Goal: Information Seeking & Learning: Learn about a topic

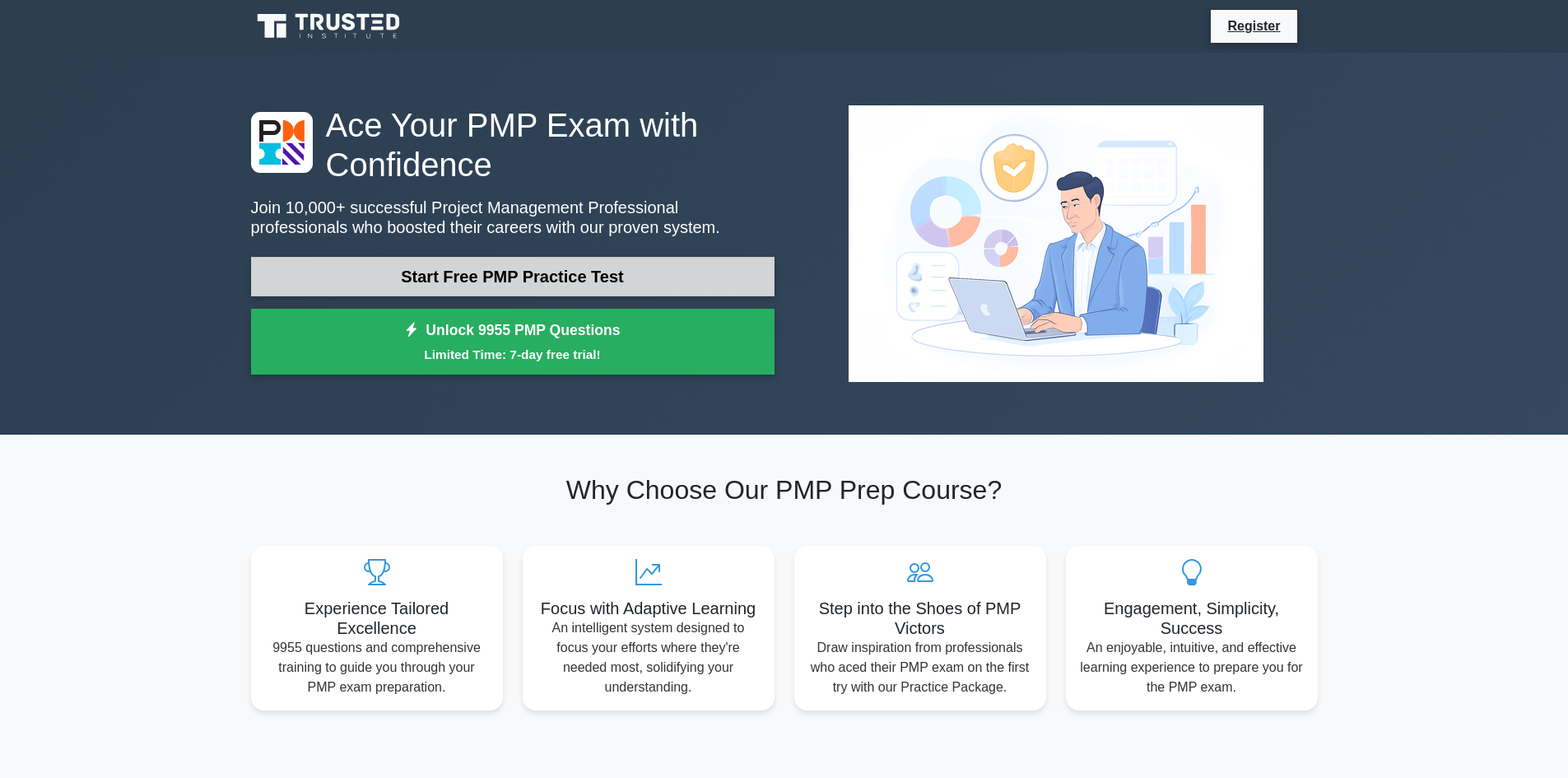
drag, startPoint x: 0, startPoint y: 0, endPoint x: 681, endPoint y: 261, distance: 729.3
click at [681, 261] on link "Start Free PMP Practice Test" at bounding box center [512, 276] width 523 height 39
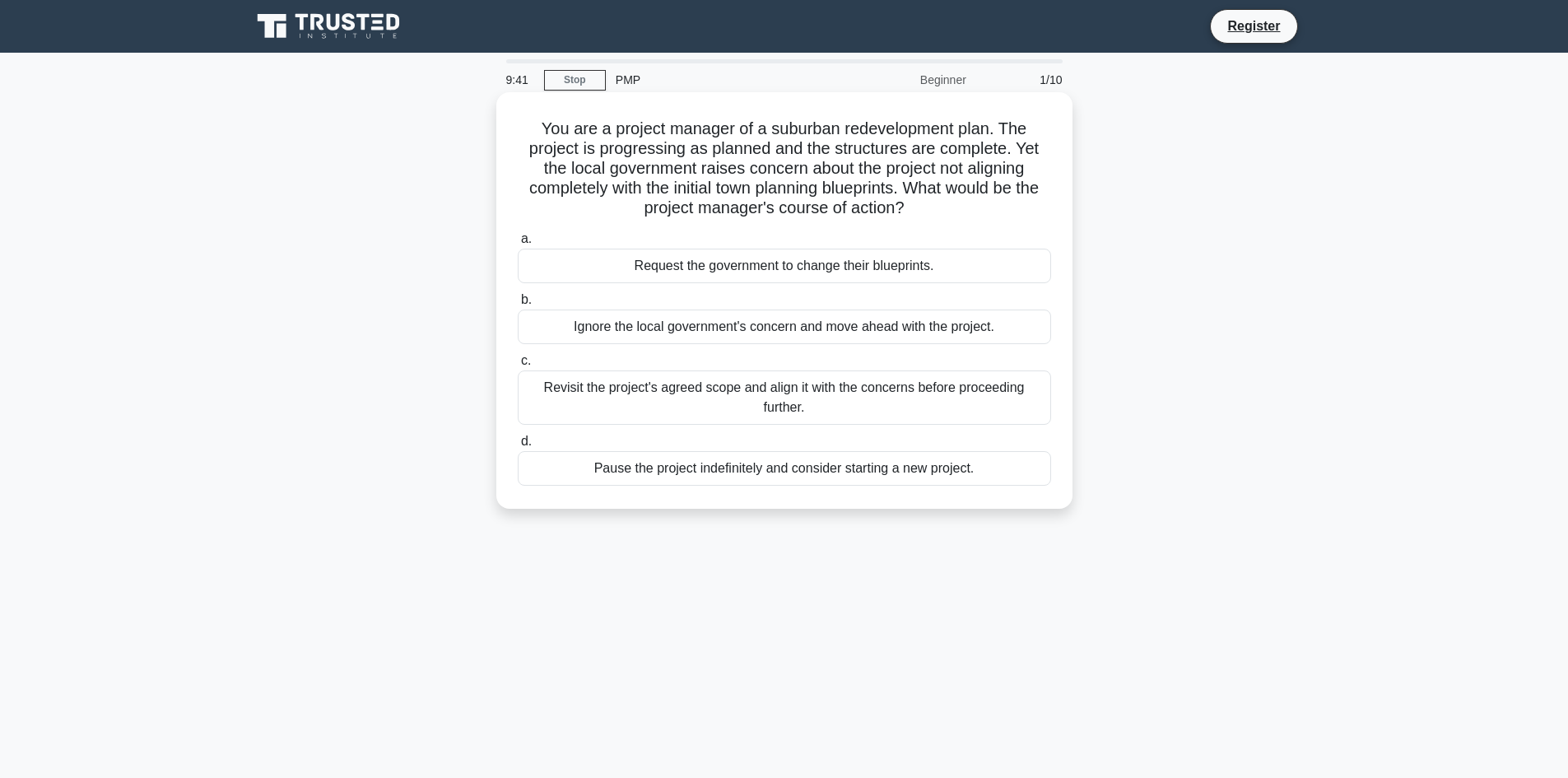
click at [917, 402] on div "Revisit the project's agreed scope and align it with the concerns before procee…" at bounding box center [784, 398] width 534 height 54
click at [518, 366] on input "c. Revisit the project's agreed scope and align it with the concerns before pro…" at bounding box center [518, 360] width 0 height 10
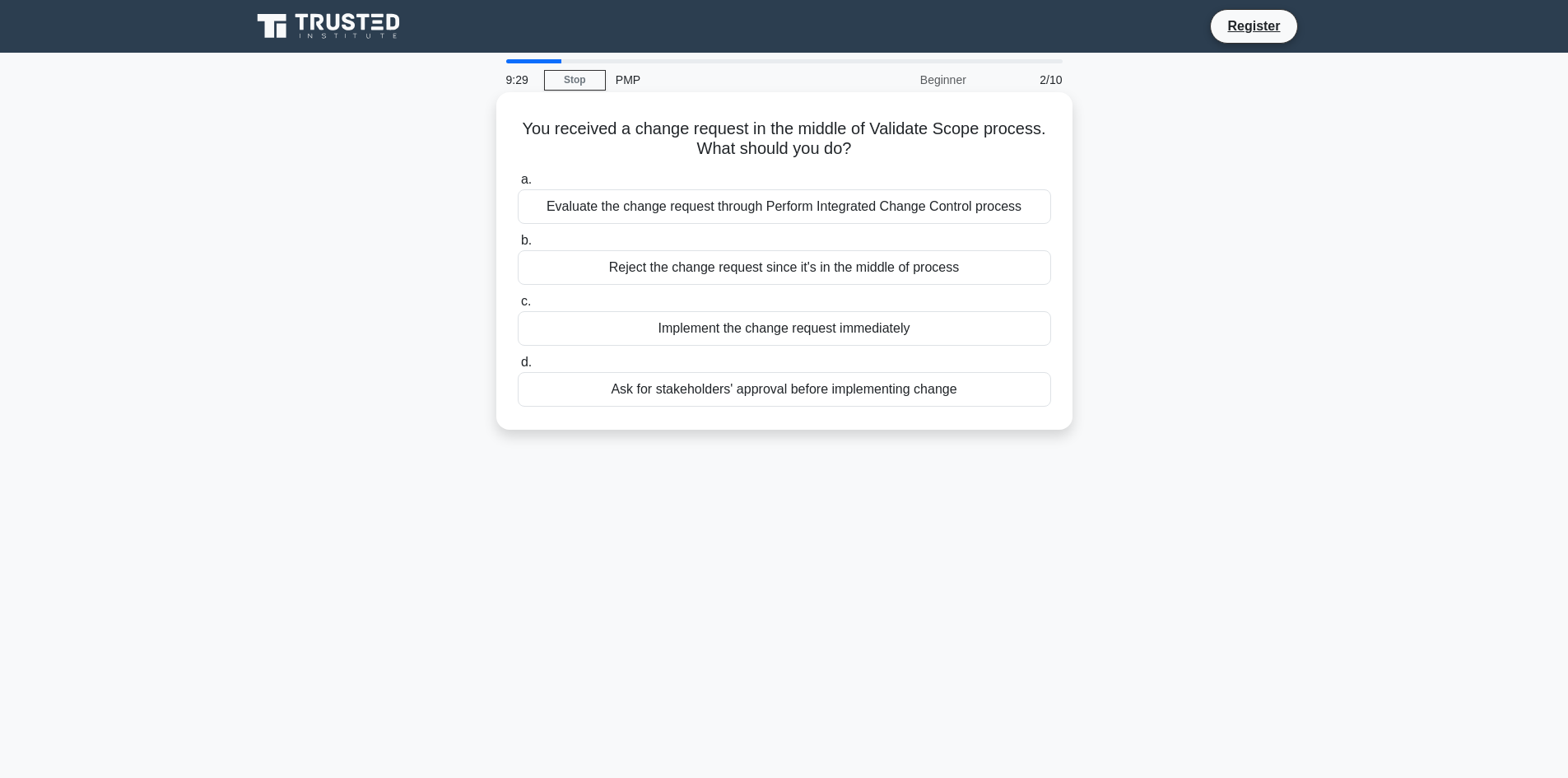
click at [897, 209] on div "Evaluate the change request through Perform Integrated Change Control process" at bounding box center [784, 207] width 534 height 34
click at [518, 185] on input "a. Evaluate the change request through Perform Integrated Change Control process" at bounding box center [518, 179] width 0 height 10
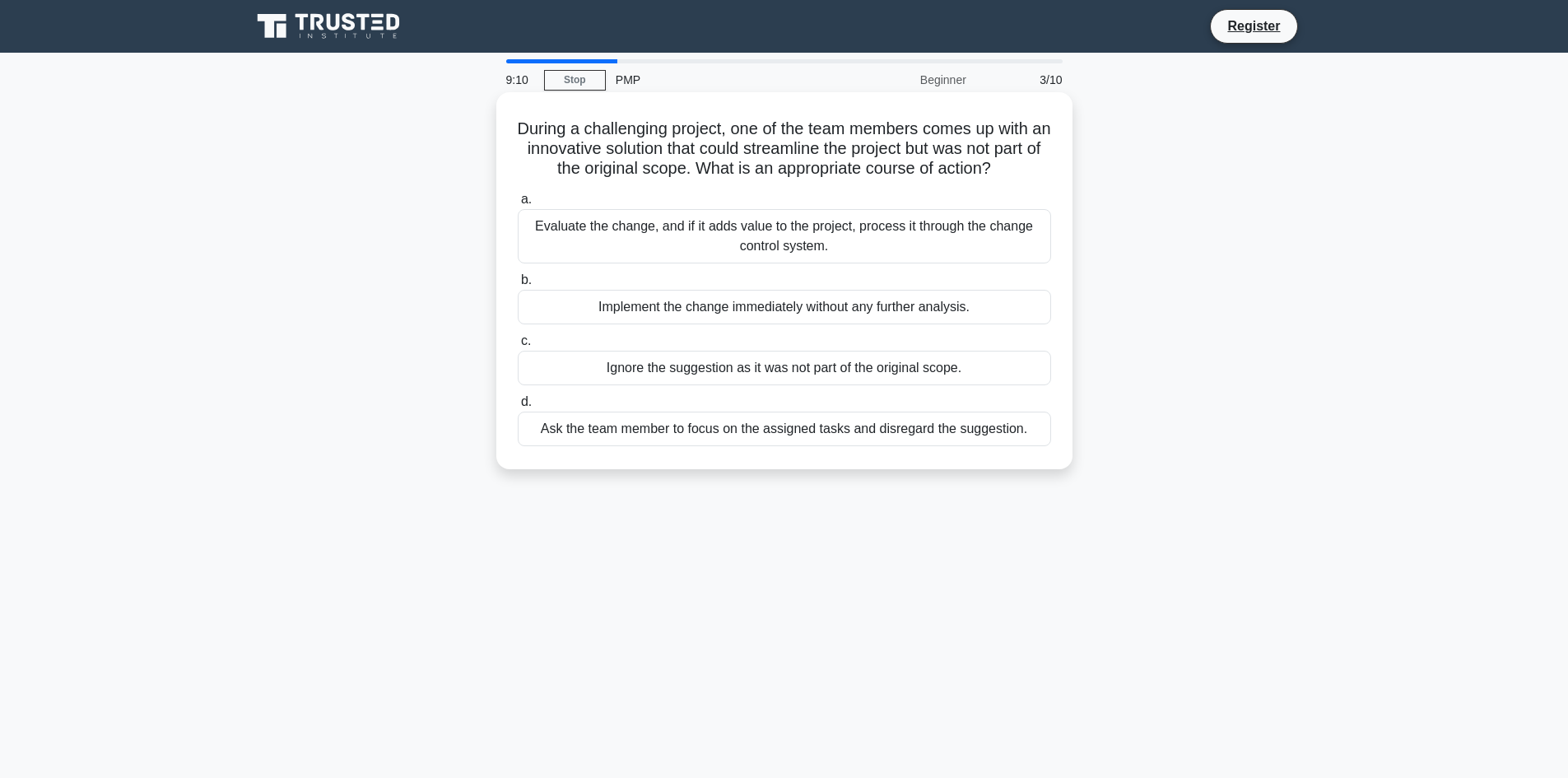
click at [912, 235] on div "Evaluate the change, and if it adds value to the project, process it through th…" at bounding box center [784, 235] width 534 height 54
click at [518, 205] on input "a. Evaluate the change, and if it adds value to the project, process it through…" at bounding box center [518, 199] width 0 height 10
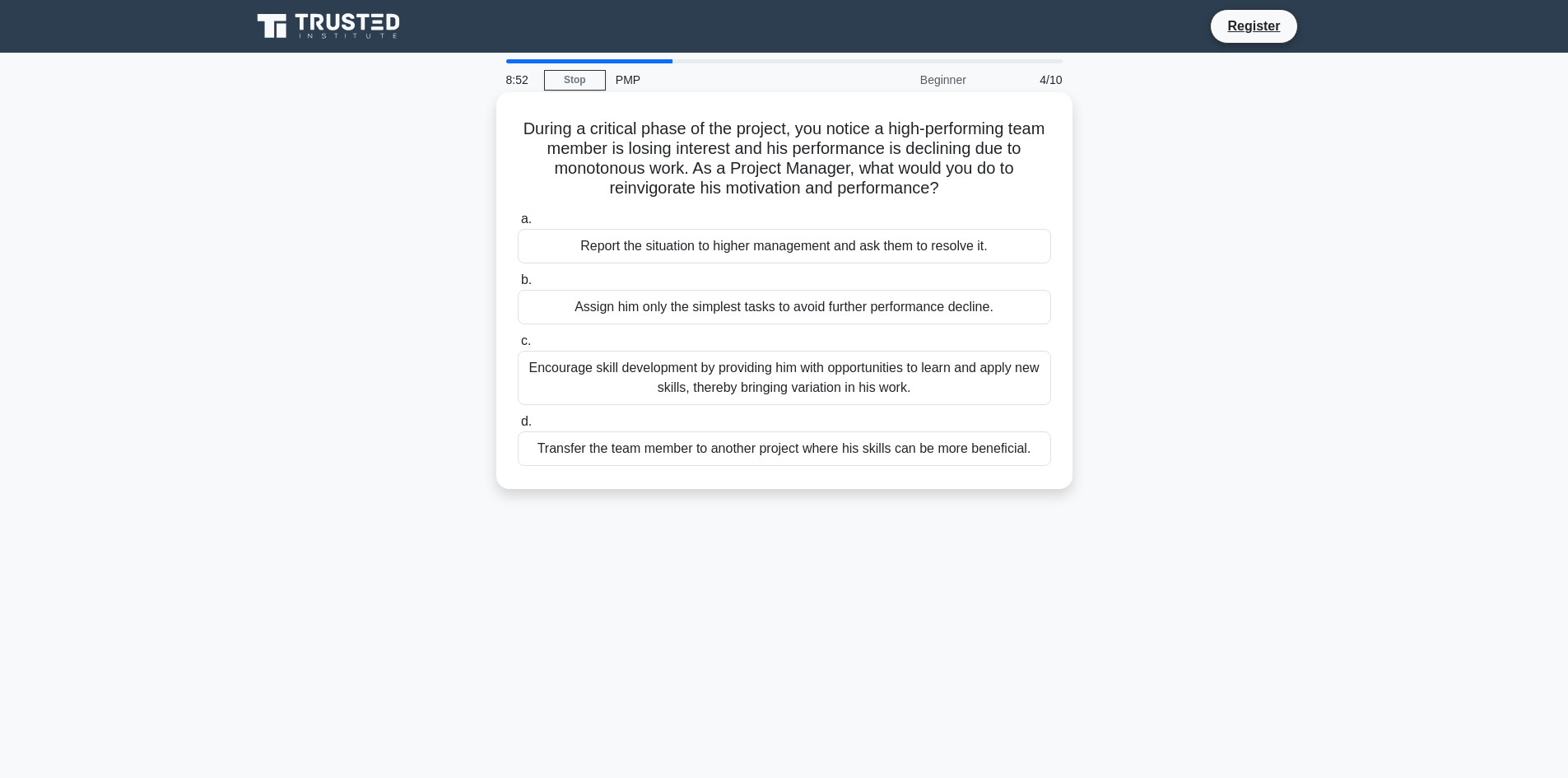
click at [971, 381] on div "Encourage skill development by providing him with opportunities to learn and ap…" at bounding box center [784, 378] width 534 height 54
click at [518, 347] on input "c. Encourage skill development by providing him with opportunities to learn and…" at bounding box center [518, 340] width 0 height 10
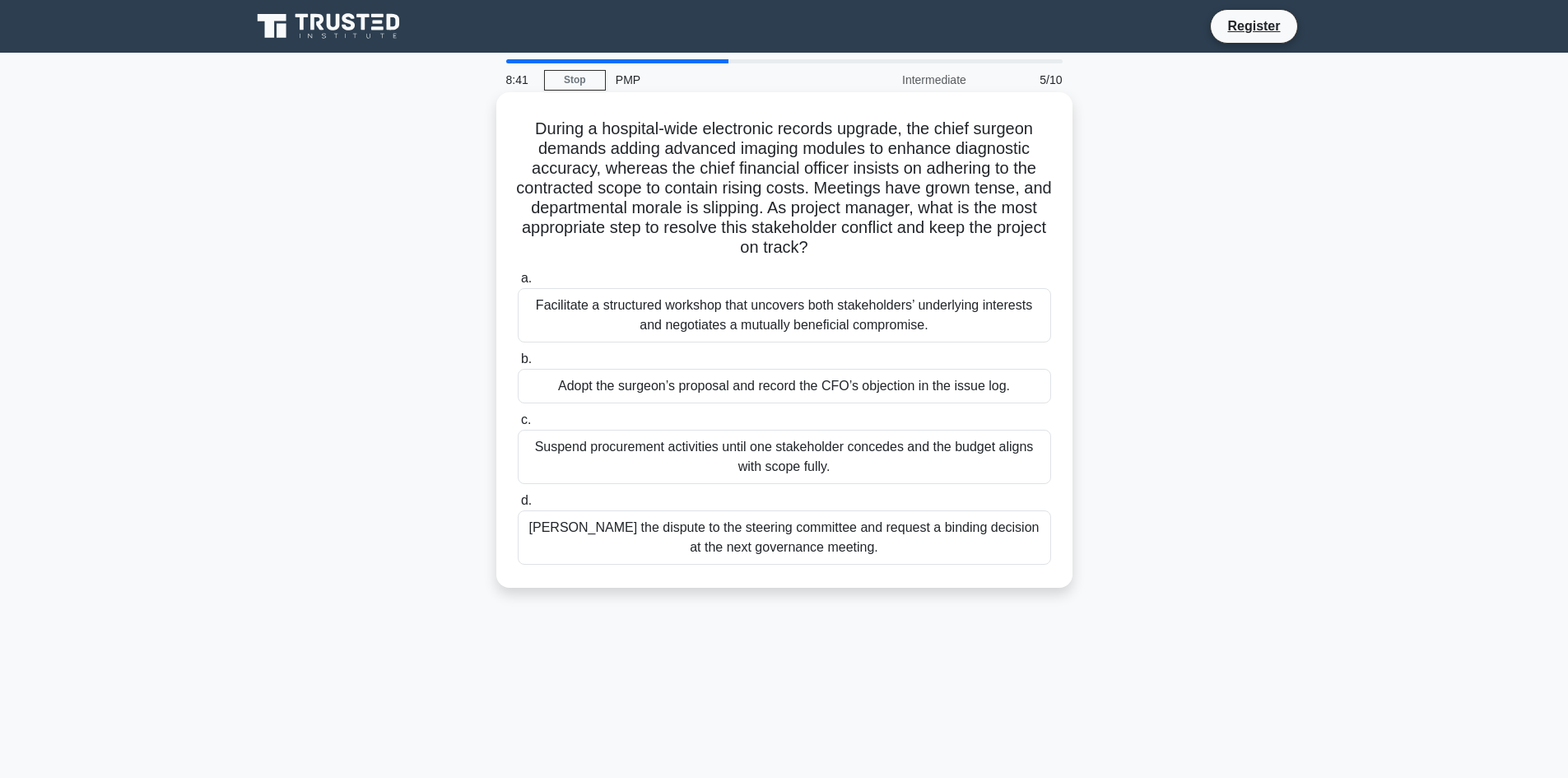
click at [827, 326] on div "Facilitate a structured workshop that uncovers both stakeholders’ underlying in…" at bounding box center [784, 315] width 534 height 54
click at [518, 284] on input "a. Facilitate a structured workshop that uncovers both stakeholders’ underlying…" at bounding box center [518, 278] width 0 height 10
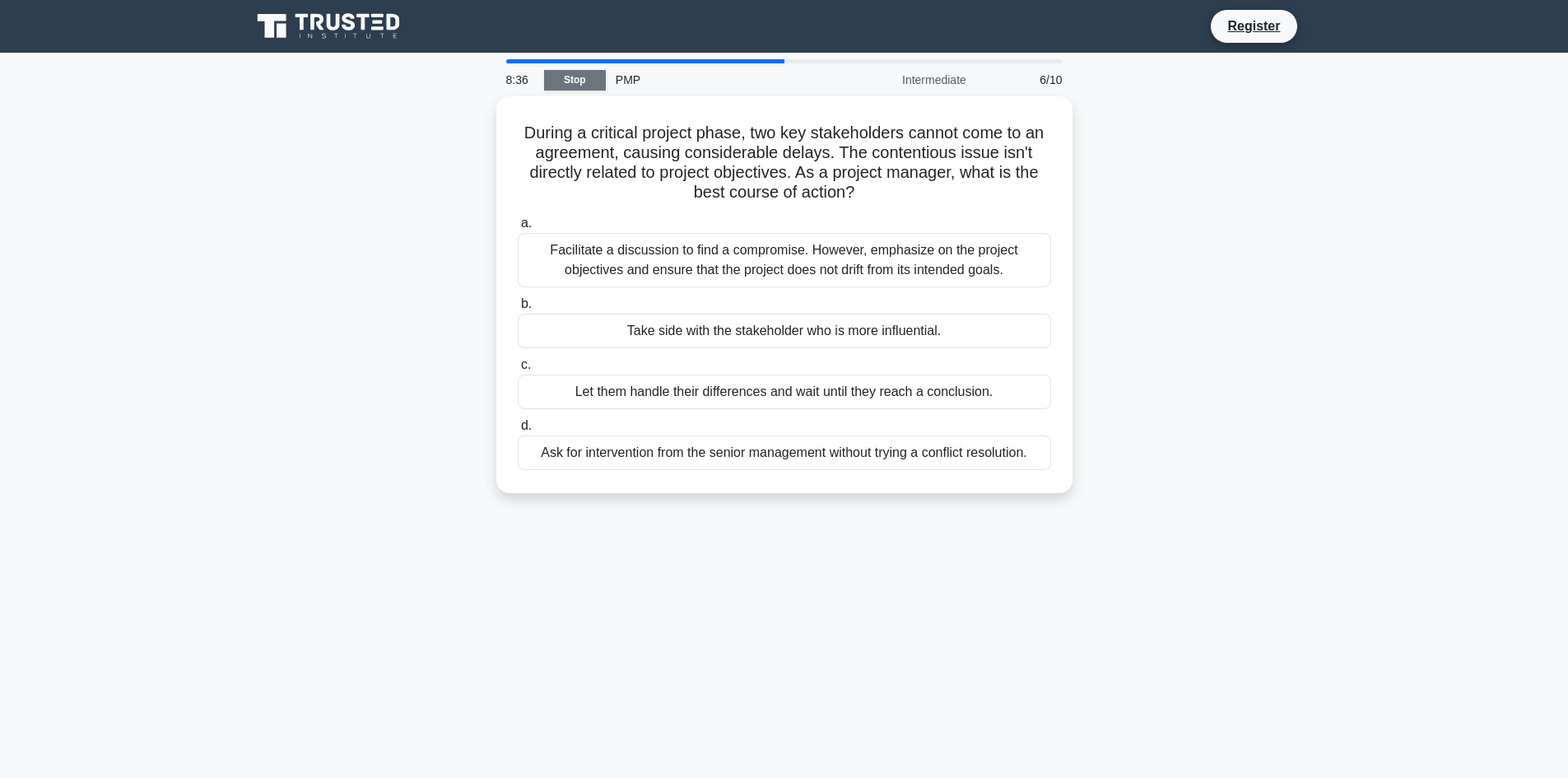
click at [590, 76] on link "Stop" at bounding box center [575, 80] width 62 height 21
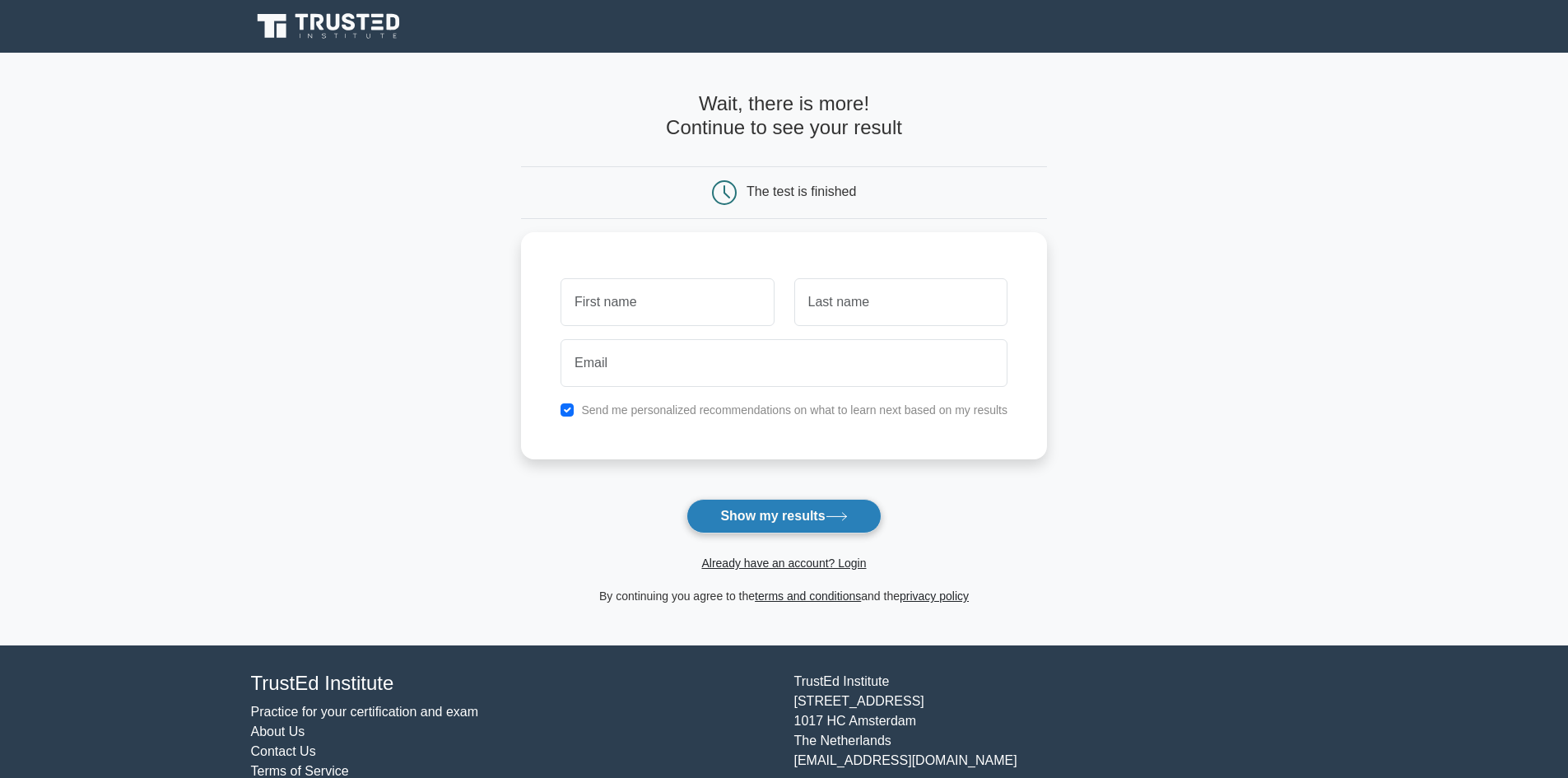
click at [728, 511] on button "Show my results" at bounding box center [784, 516] width 194 height 34
click at [682, 303] on input "text" at bounding box center [667, 298] width 214 height 48
type input "p"
type input "selurry"
click at [914, 288] on input "text" at bounding box center [901, 298] width 214 height 48
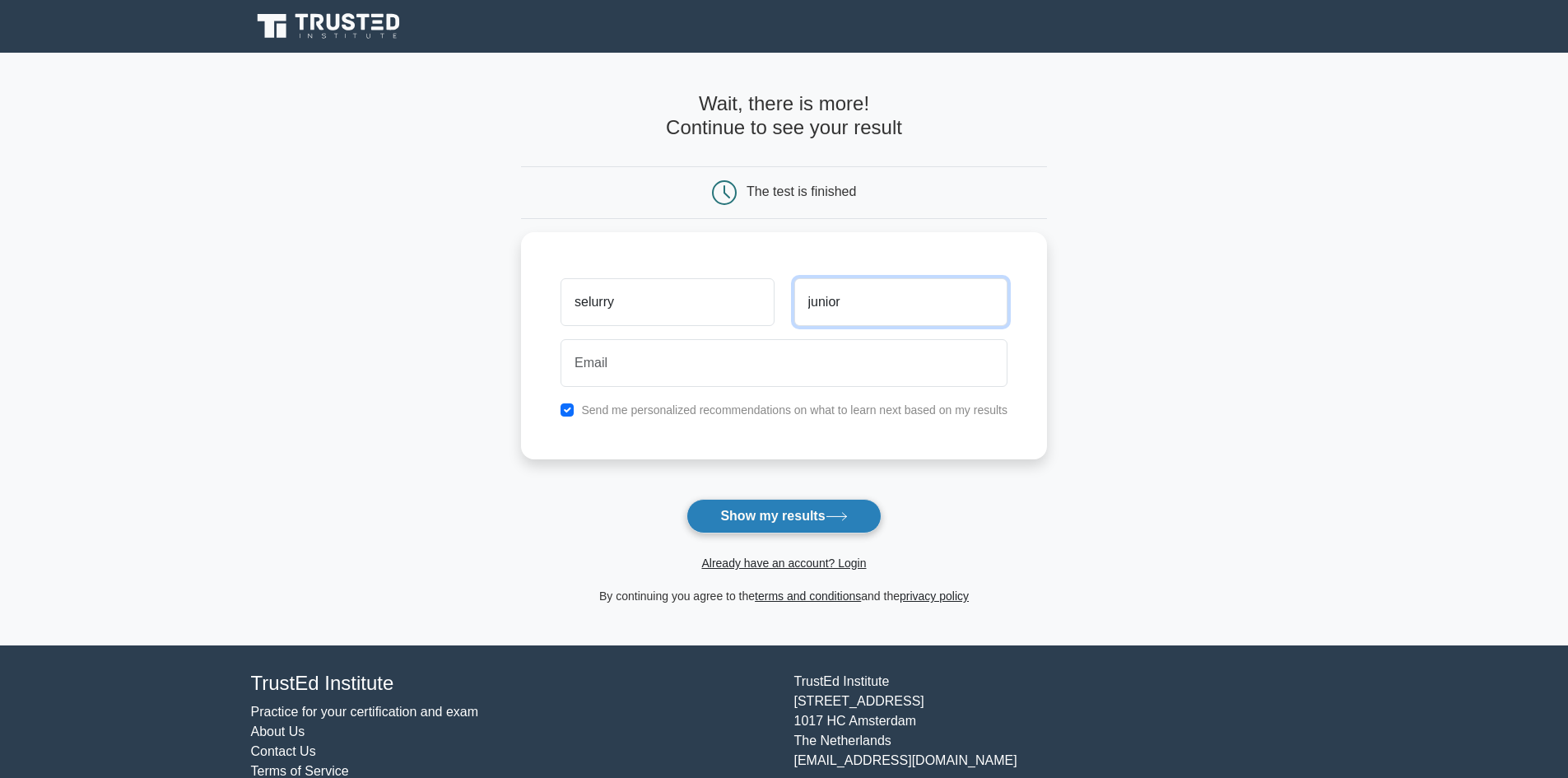
type input "junior"
click at [843, 518] on icon at bounding box center [836, 517] width 20 height 8
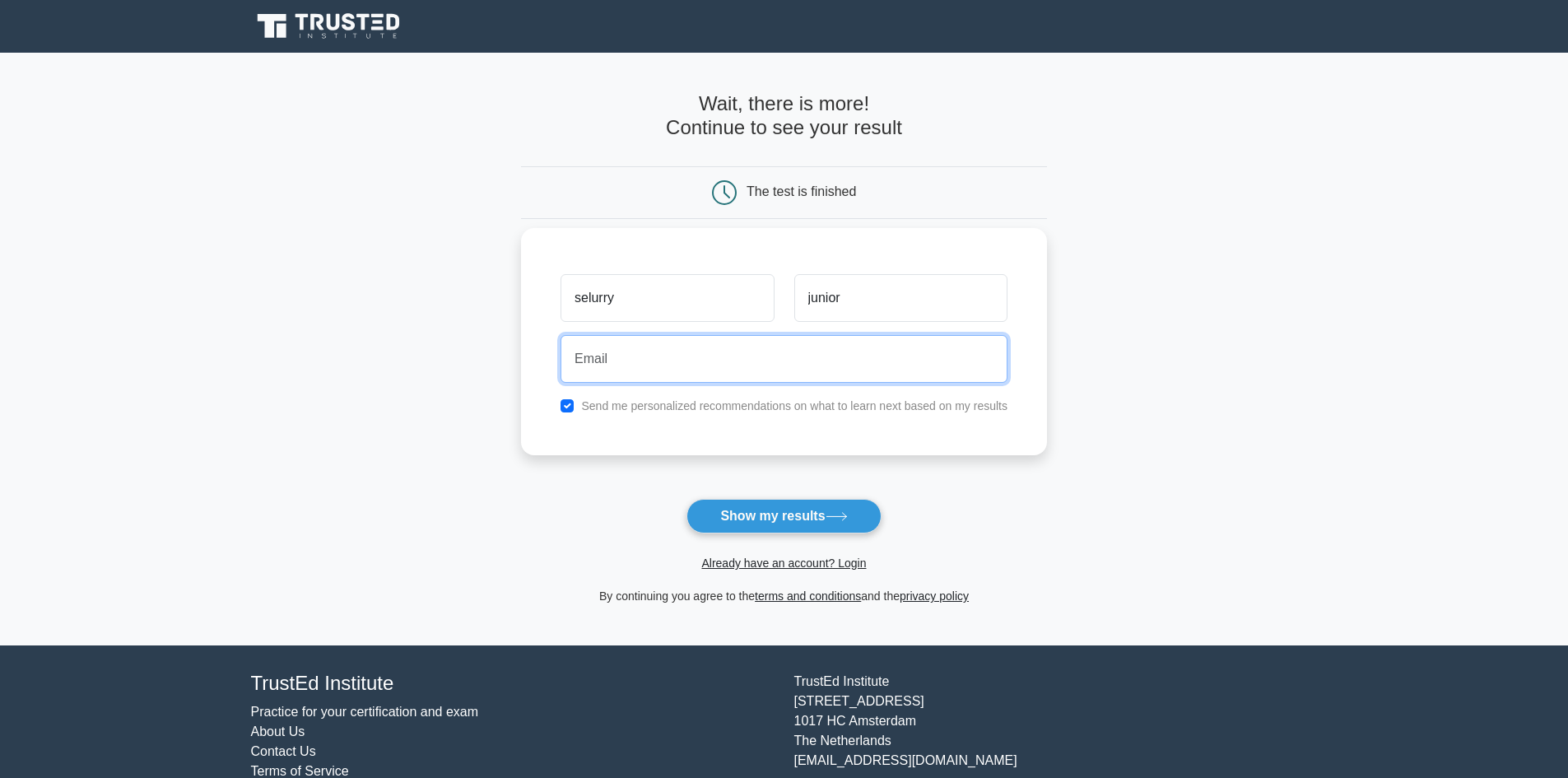
click at [801, 358] on input "email" at bounding box center [784, 359] width 447 height 48
type input "2"
type input "@selurryjounior.com."
click at [686, 499] on button "Show my results" at bounding box center [784, 516] width 194 height 34
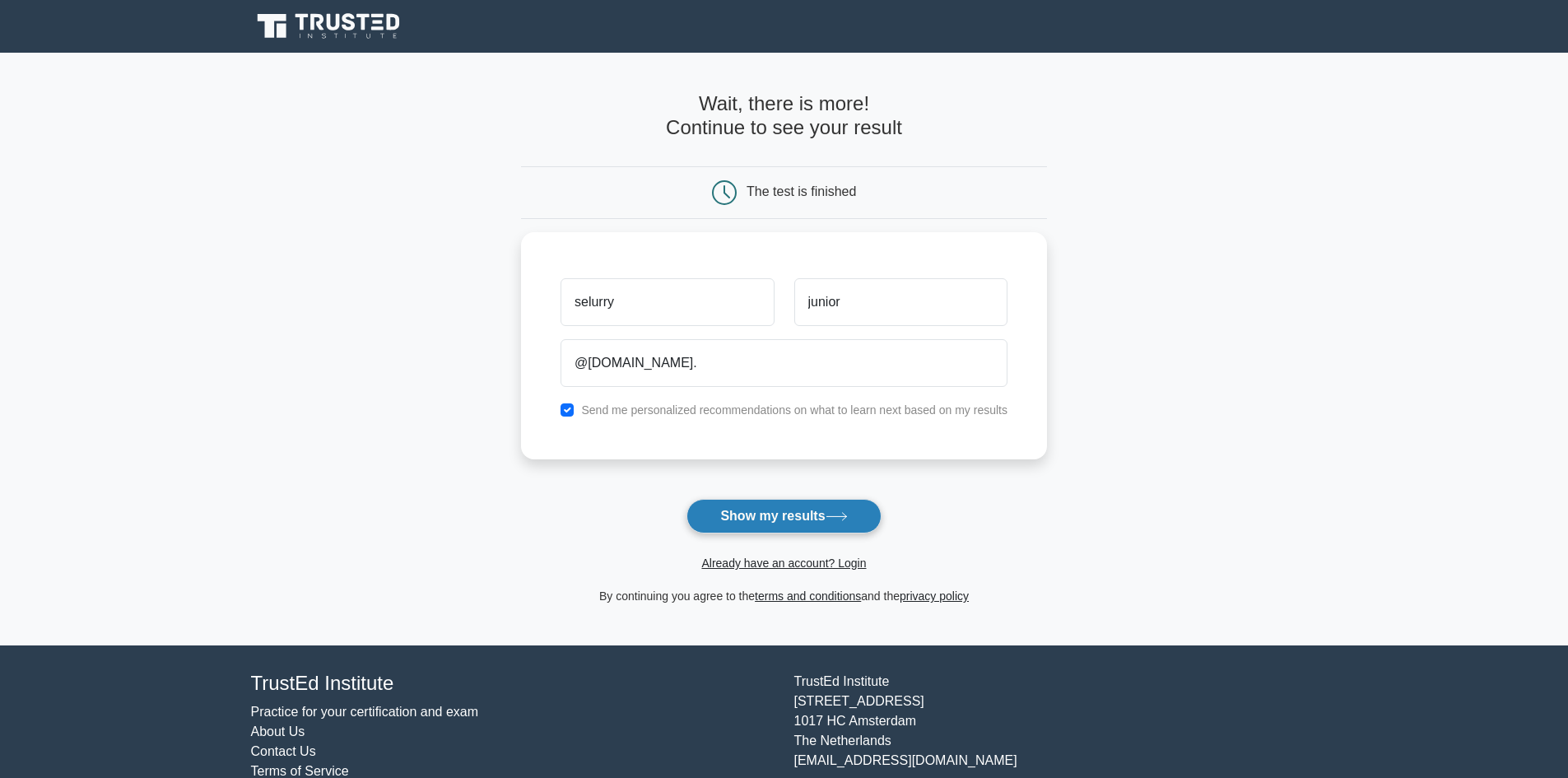
click at [746, 511] on button "Show my results" at bounding box center [784, 516] width 194 height 34
click at [573, 410] on input "checkbox" at bounding box center [567, 406] width 13 height 13
checkbox input "false"
click at [781, 518] on button "Show my results" at bounding box center [784, 516] width 194 height 34
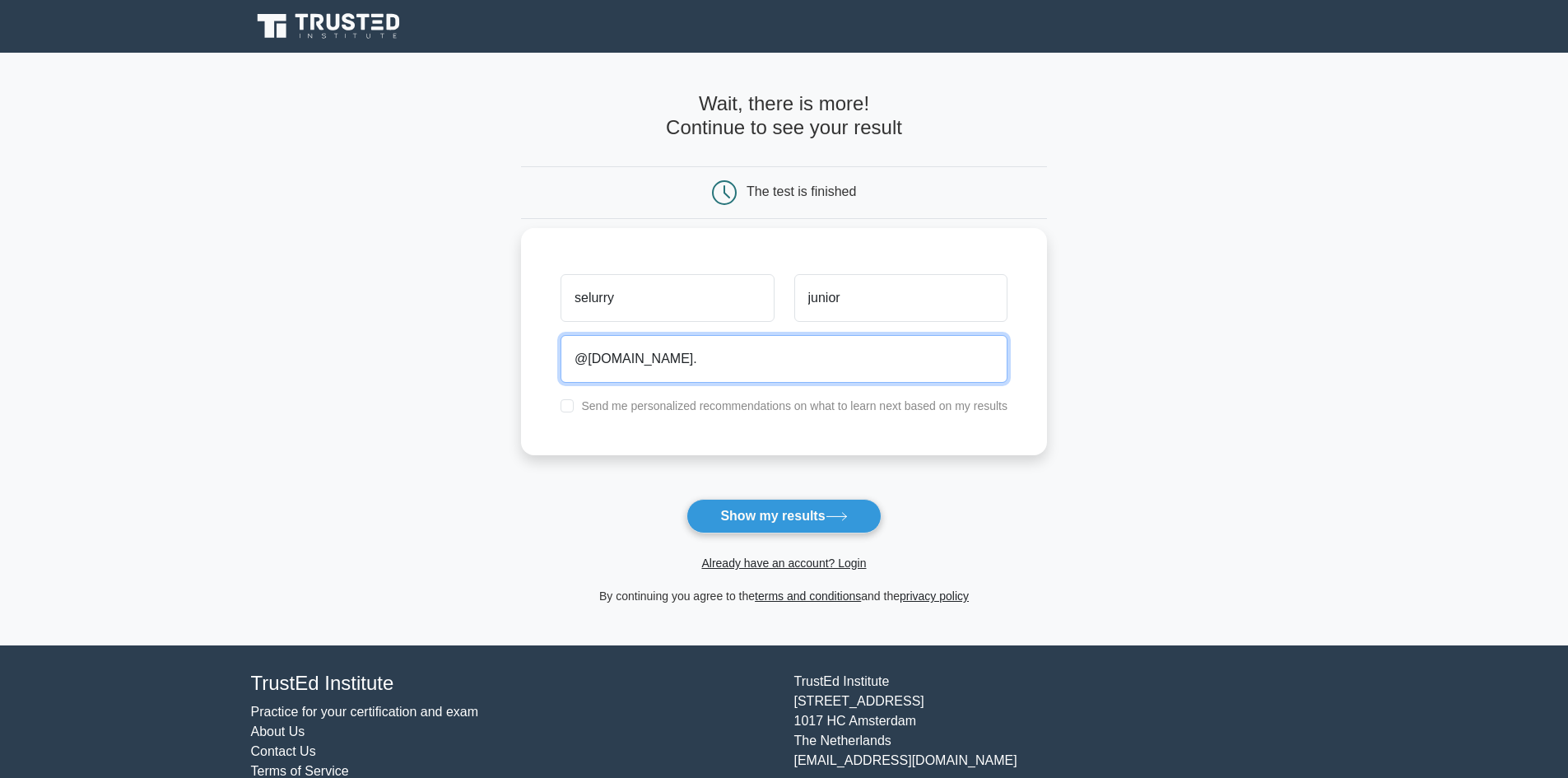
click at [707, 370] on input "@selurryjounior.com." at bounding box center [784, 359] width 447 height 48
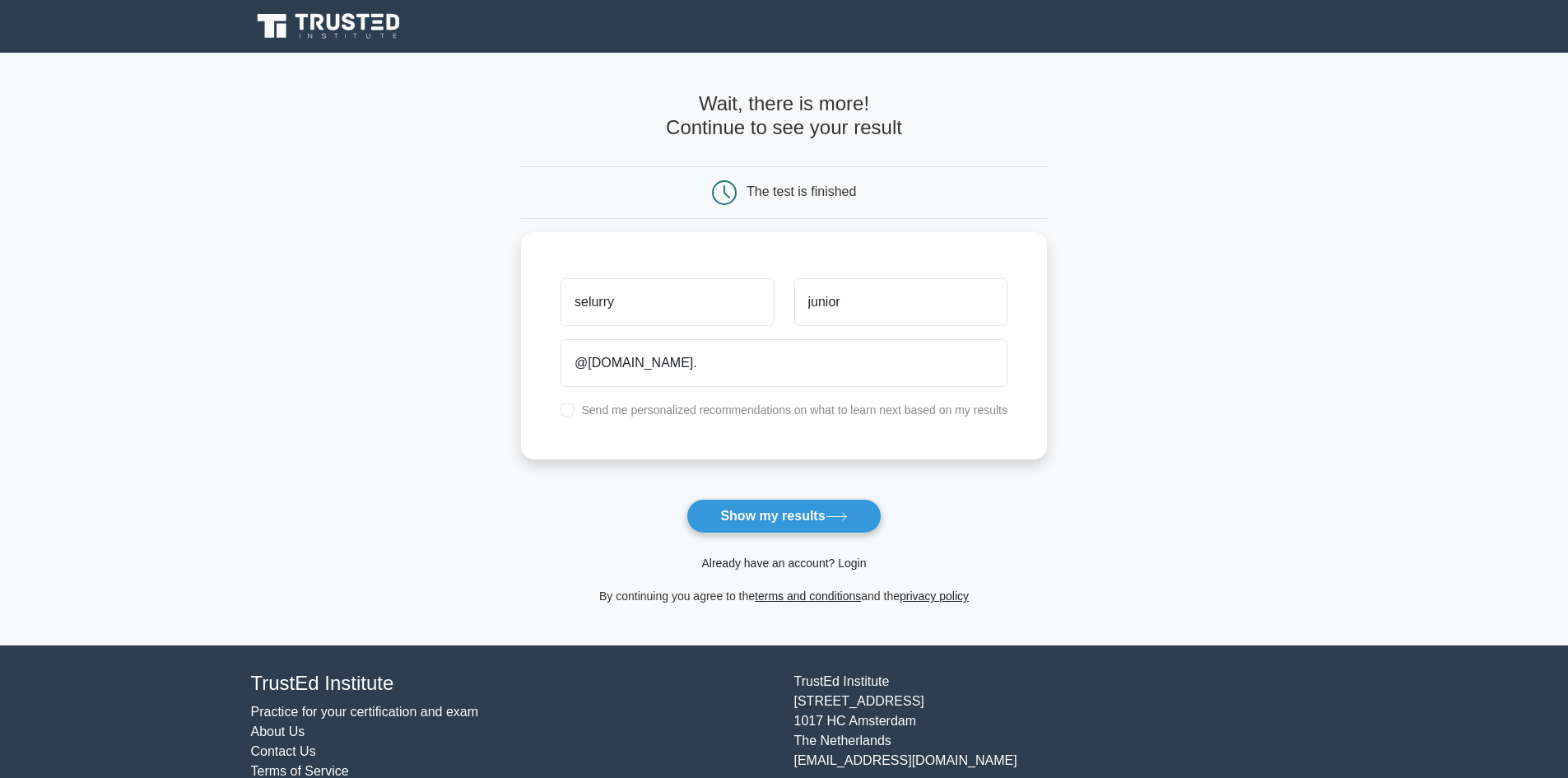
click at [810, 559] on link "Already have an account? Login" at bounding box center [784, 563] width 165 height 13
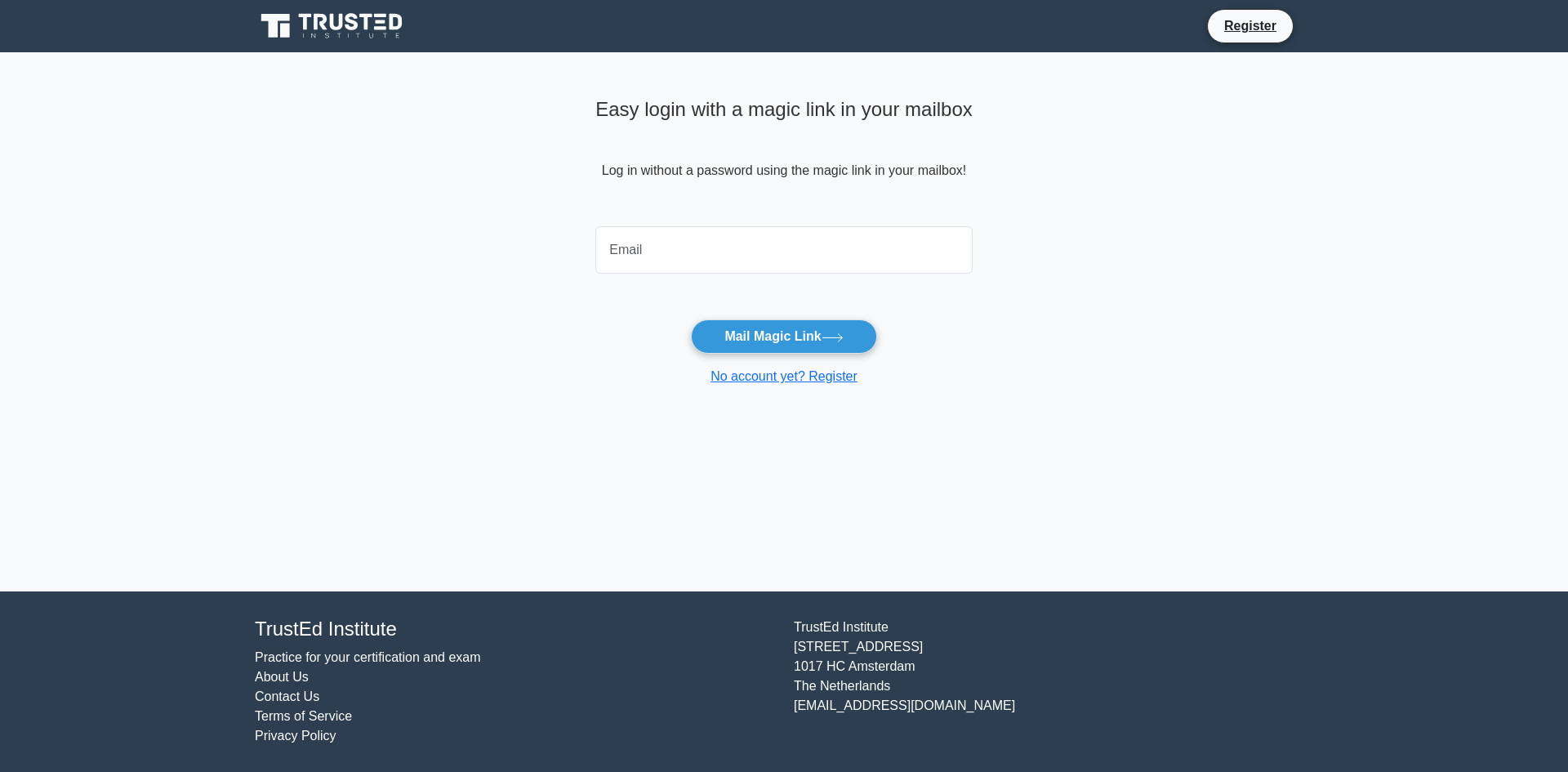
click at [766, 249] on input "email" at bounding box center [784, 250] width 377 height 47
drag, startPoint x: 766, startPoint y: 249, endPoint x: 1081, endPoint y: 523, distance: 417.5
click at [1082, 532] on main "Easy login with a magic link in your mailbox Log in without a password using th…" at bounding box center [784, 322] width 1568 height 539
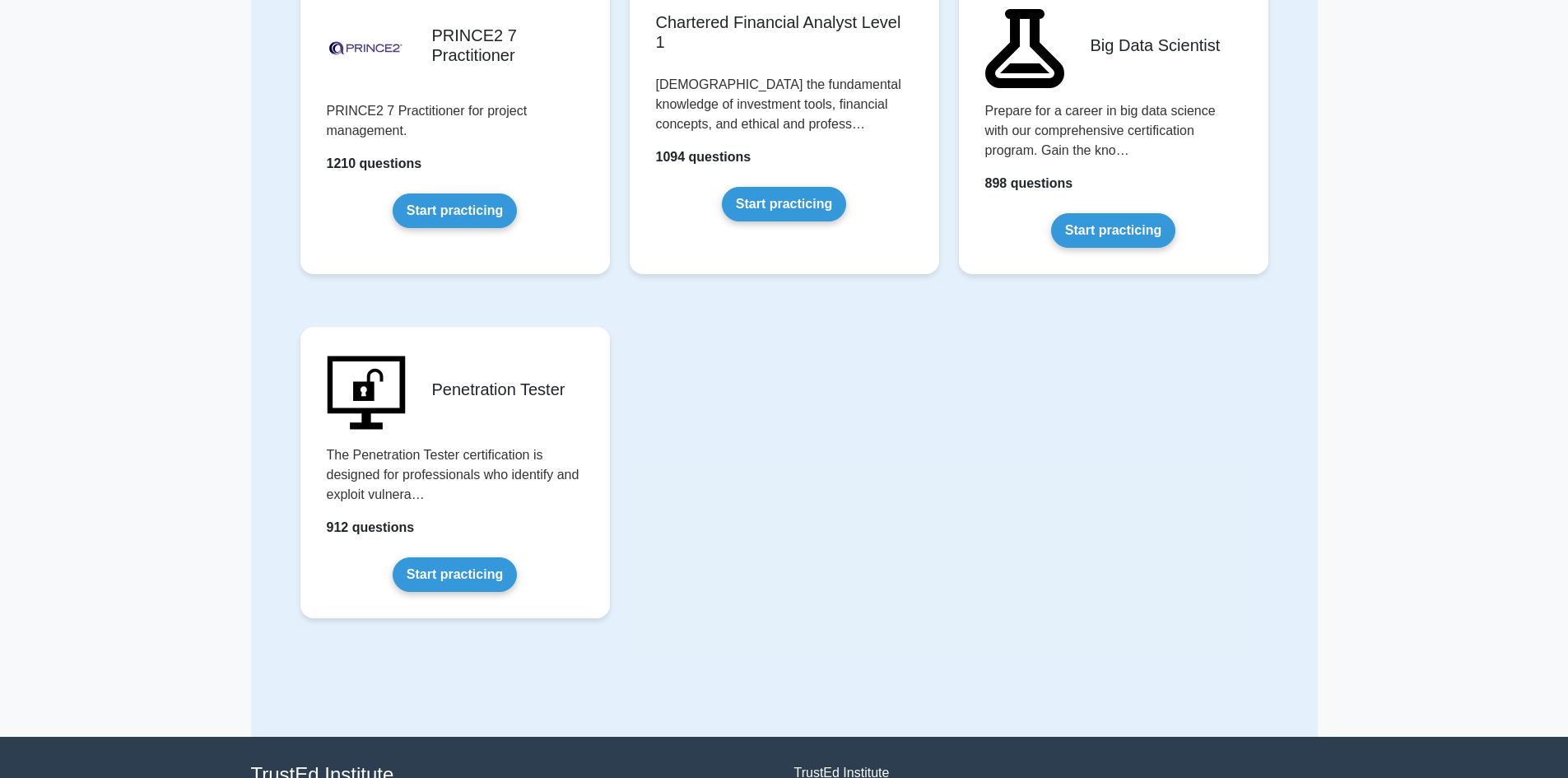
scroll to position [3289, 0]
